Goal: Information Seeking & Learning: Understand process/instructions

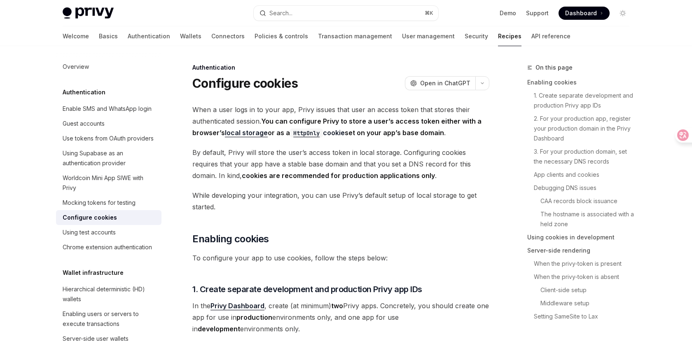
scroll to position [2026, 0]
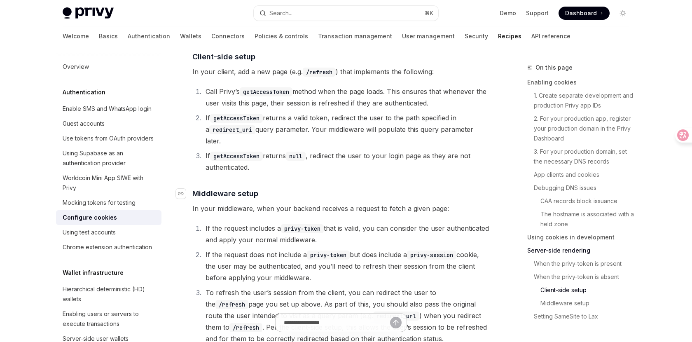
click at [296, 192] on h4 "​ Middleware setup" at bounding box center [340, 193] width 297 height 11
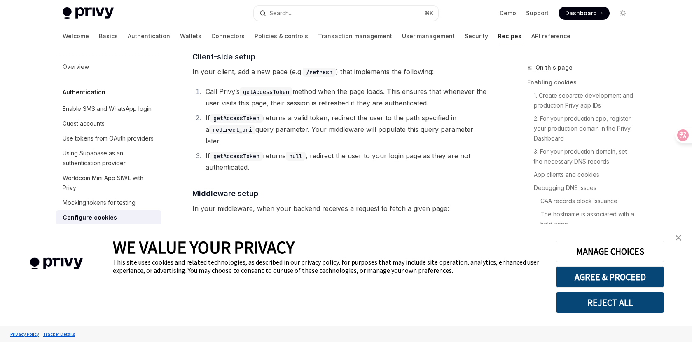
type textarea "*"
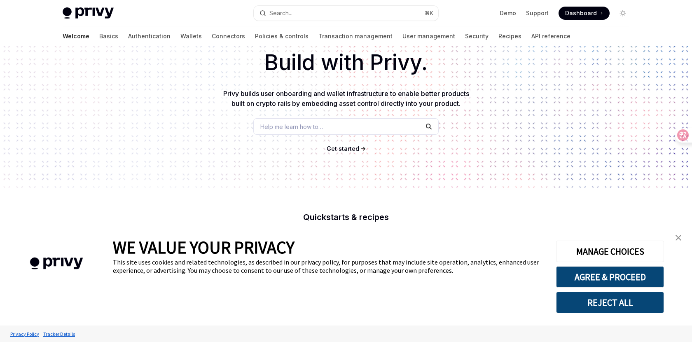
scroll to position [15, 0]
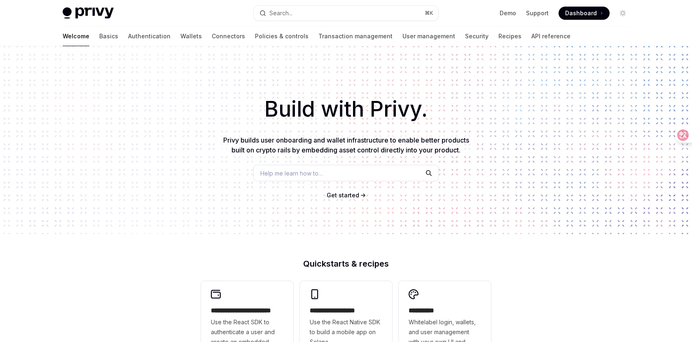
scroll to position [66, 0]
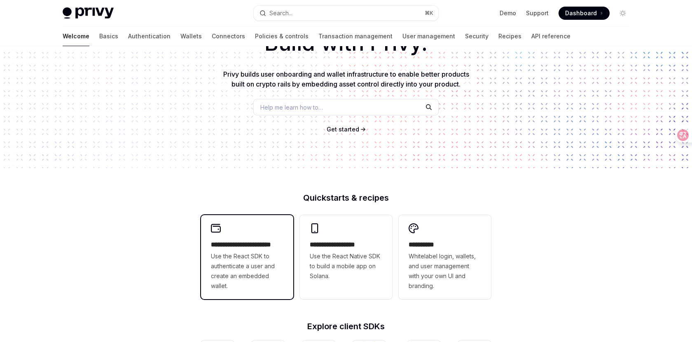
click at [246, 247] on h2 "**********" at bounding box center [247, 245] width 73 height 10
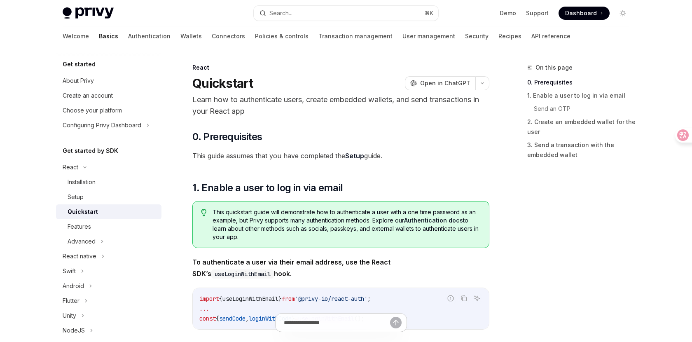
type textarea "*"
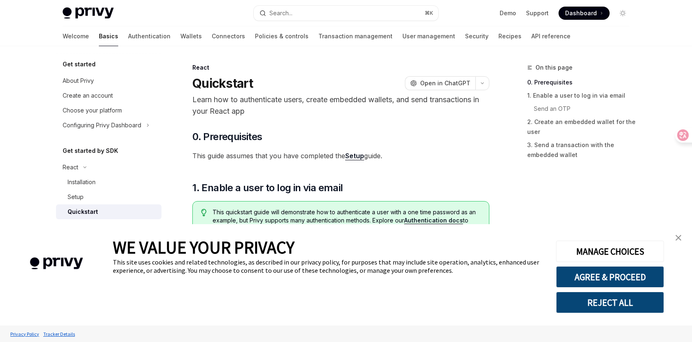
click at [681, 234] on link "close banner" at bounding box center [678, 237] width 16 height 16
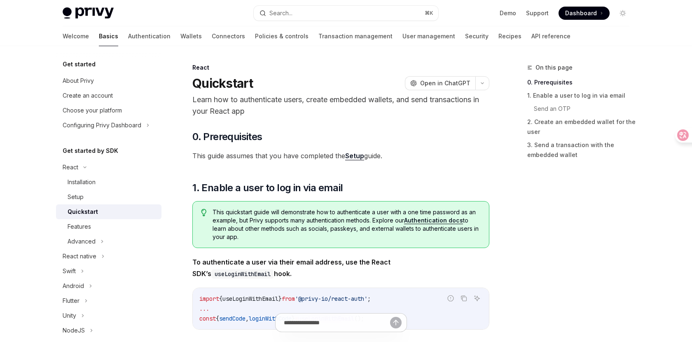
click at [526, 195] on div "On this page 0. Prerequisites 1. Enable a user to log in via email Send an OTP …" at bounding box center [573, 202] width 125 height 279
click at [304, 19] on button "Search... ⌘ K" at bounding box center [346, 13] width 185 height 15
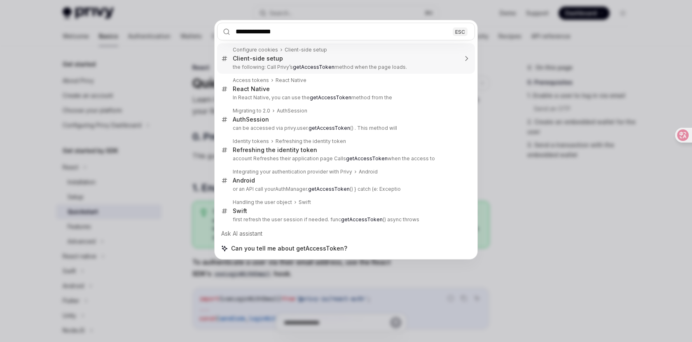
type input "**********"
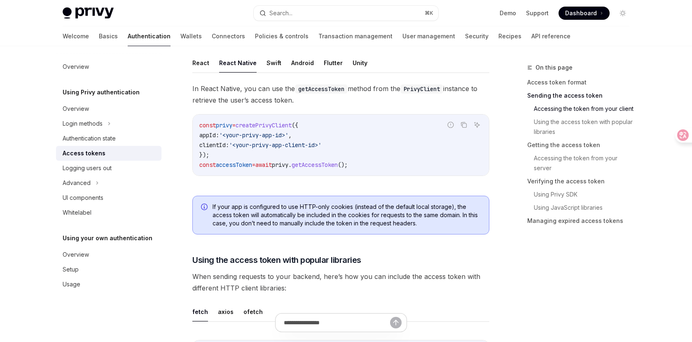
scroll to position [392, 0]
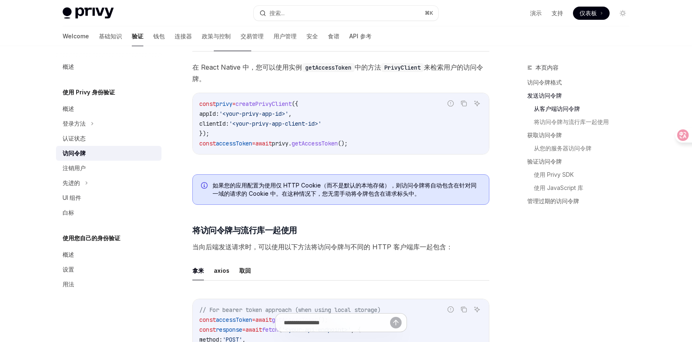
type textarea "*"
click at [399, 187] on font "如果您的应用配置为使用仅 HTTP Cookie（而不是默认的本地存储），则访问令牌将自动包含在针对同一域的请求的 Cookie 中。在这种情况下，您无需手动…" at bounding box center [345, 189] width 264 height 15
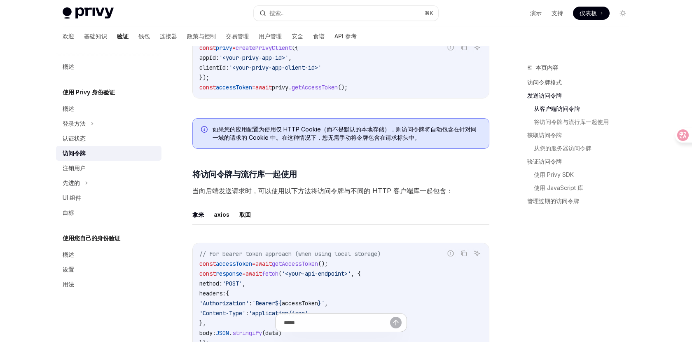
scroll to position [444, 0]
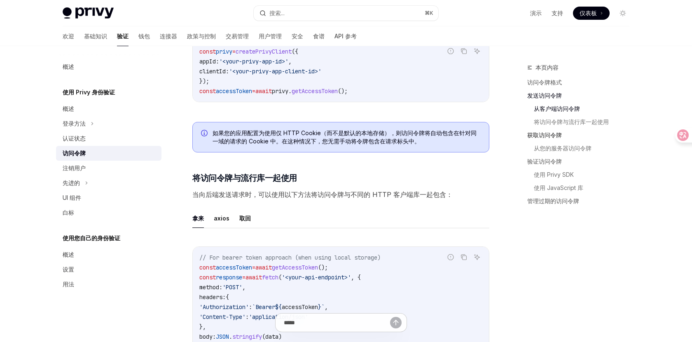
click at [554, 138] on link "获取访问令牌" at bounding box center [581, 135] width 109 height 13
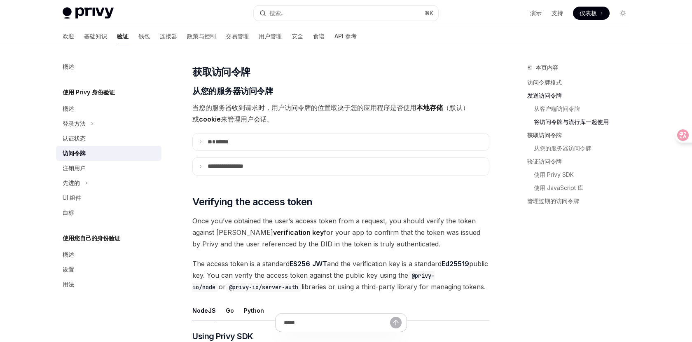
scroll to position [891, 0]
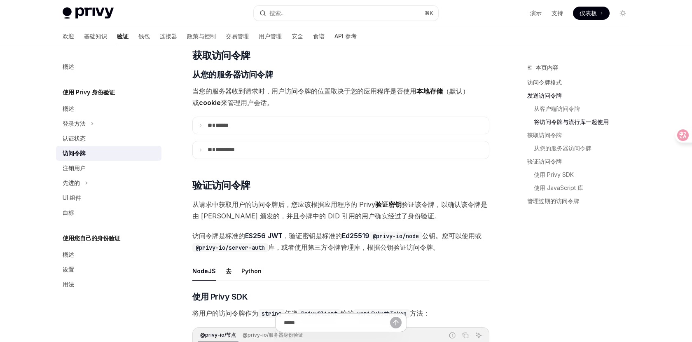
click at [555, 94] on font "发送访问令牌" at bounding box center [544, 95] width 35 height 7
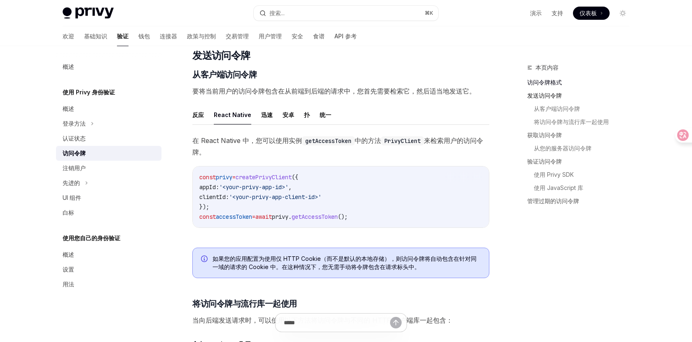
scroll to position [304, 0]
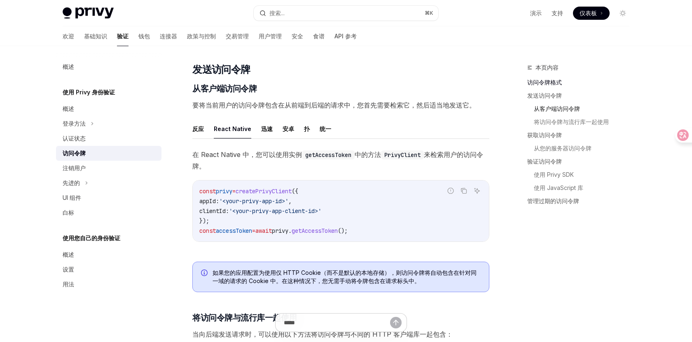
click at [548, 110] on font "从客户端访问令牌" at bounding box center [557, 108] width 46 height 7
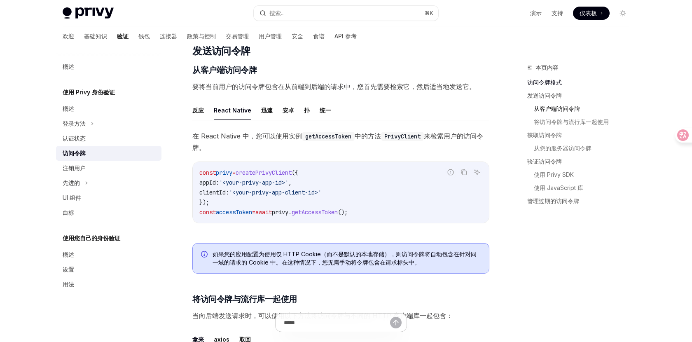
scroll to position [324, 0]
